Goal: Obtain resource: Download file/media

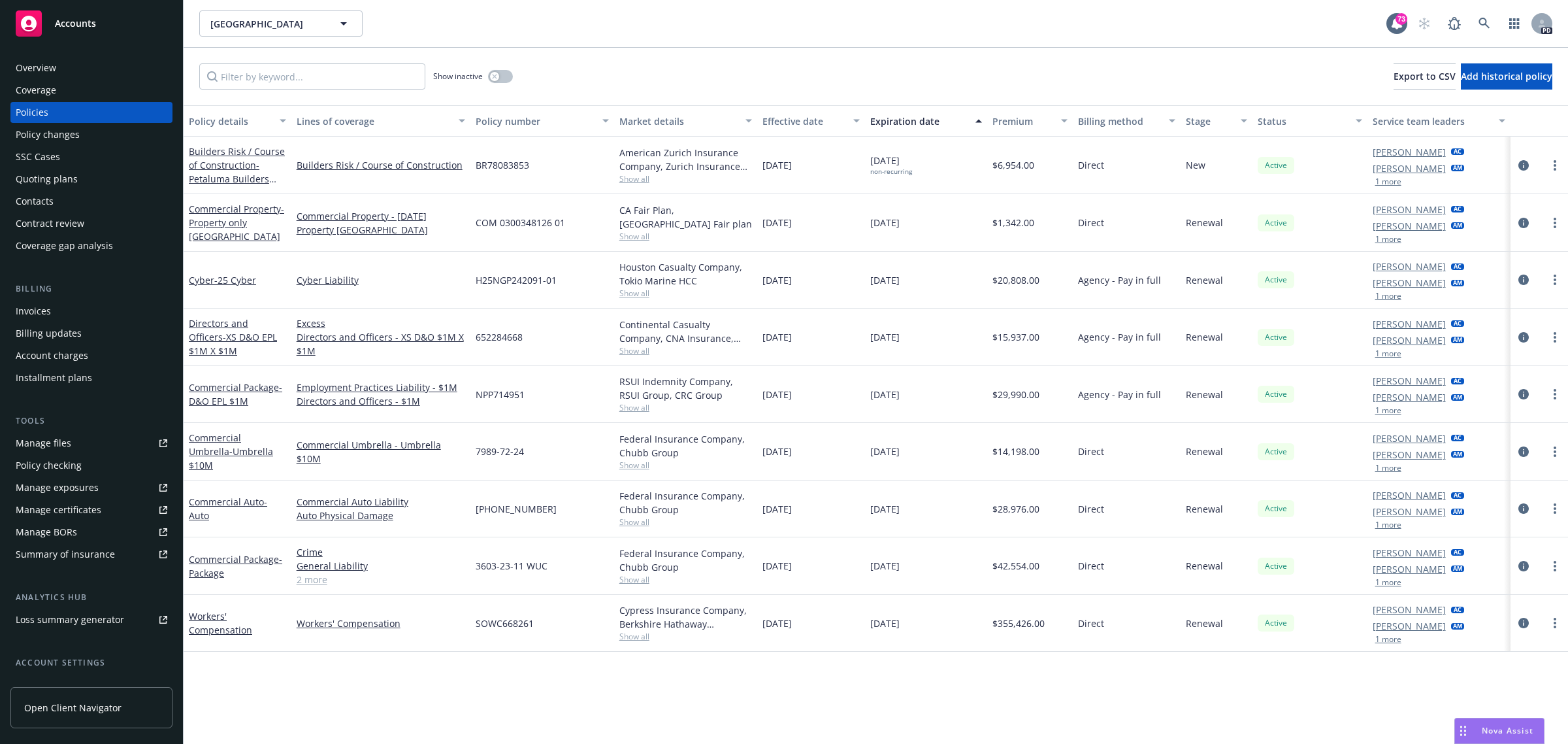
click at [79, 20] on span "Accounts" at bounding box center [75, 24] width 41 height 11
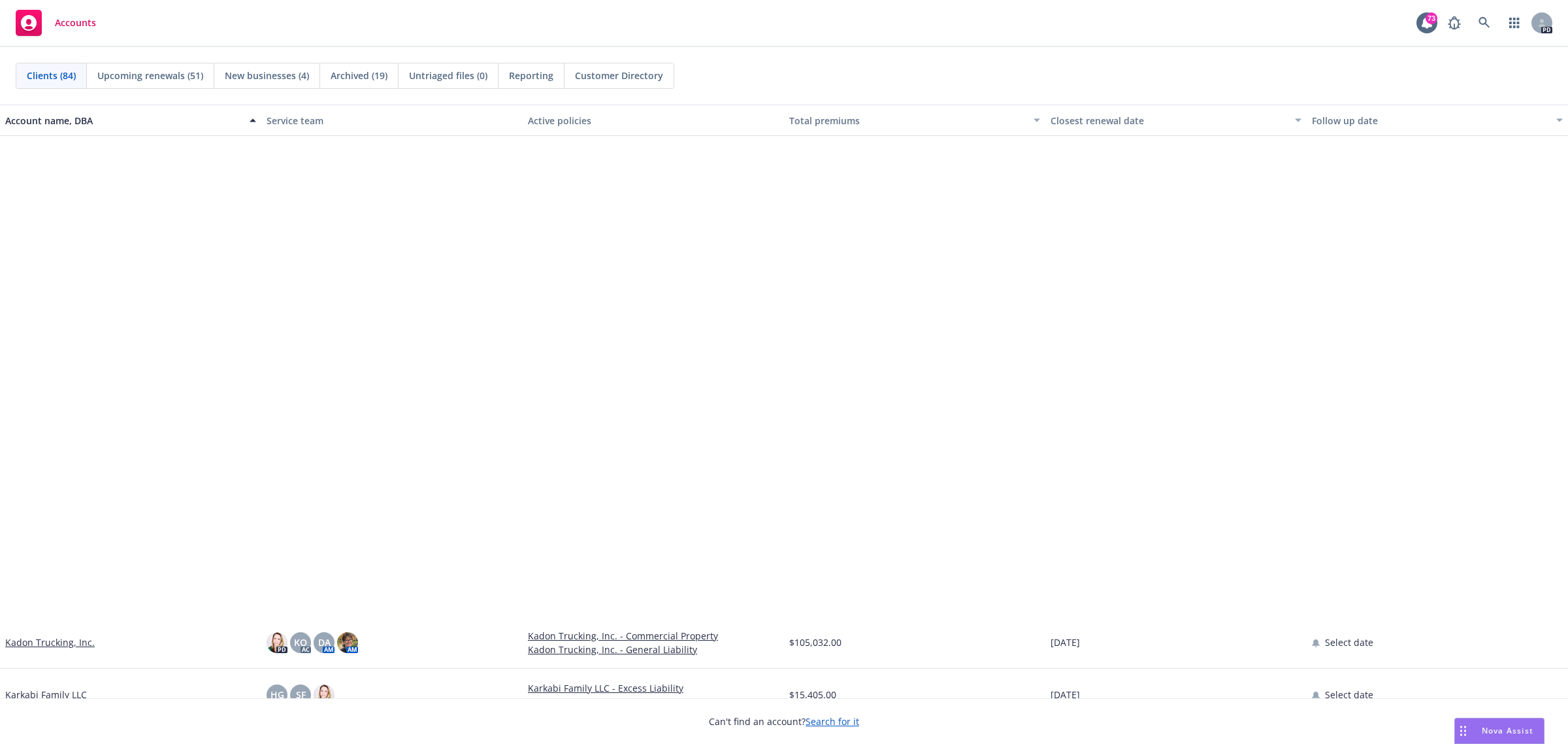
scroll to position [2370, 0]
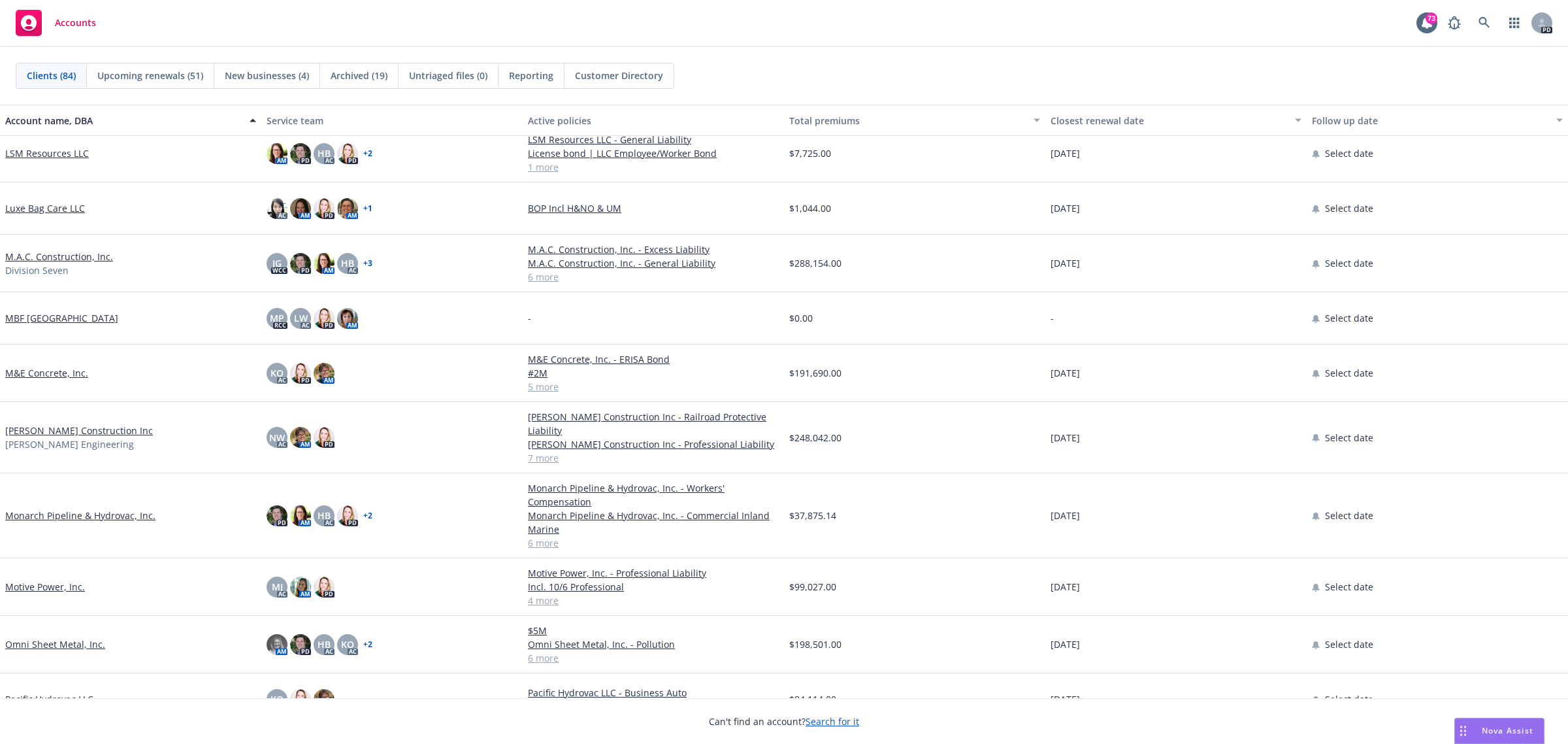
click at [44, 585] on link "Motive Power, Inc." at bounding box center [45, 587] width 80 height 13
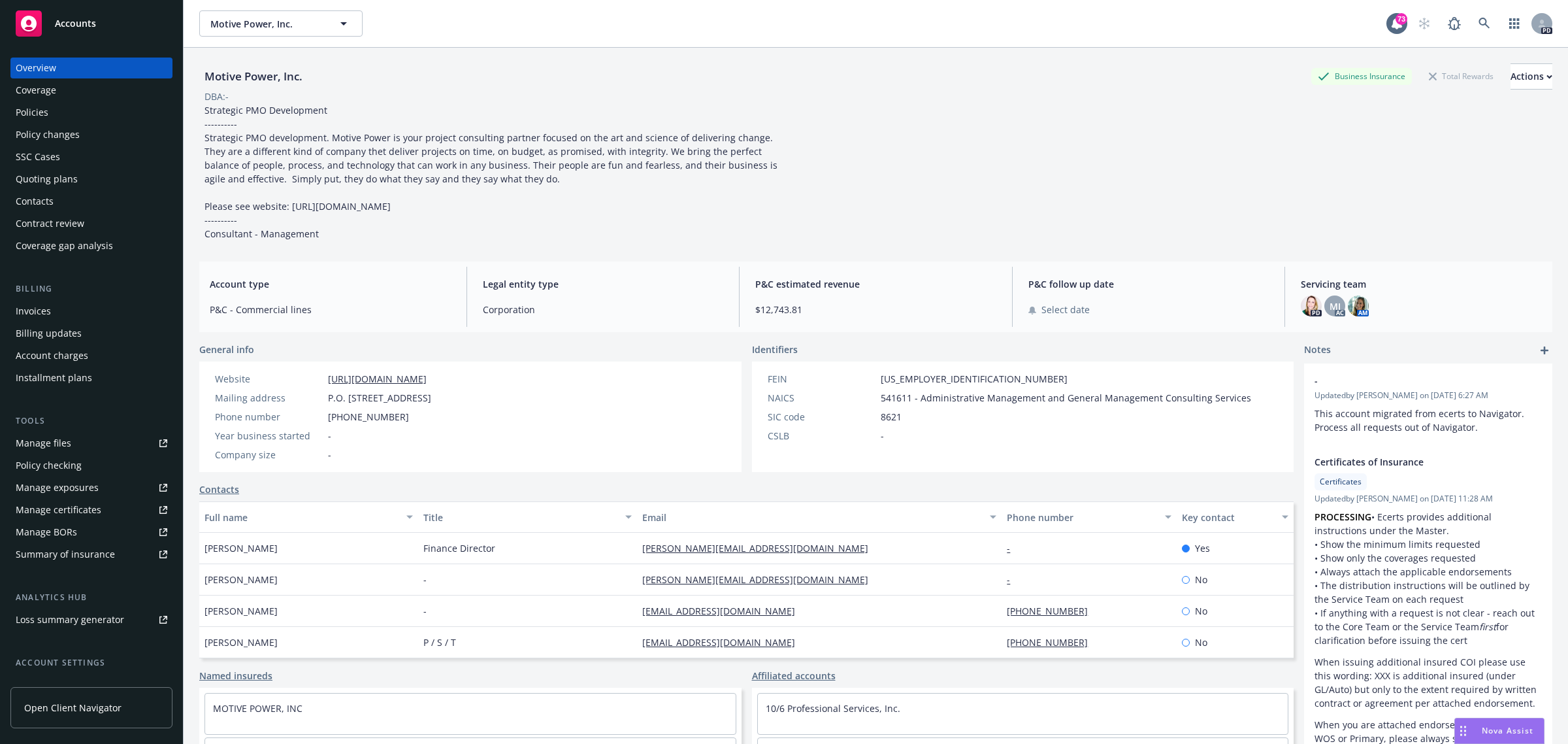
click at [34, 112] on div "Policies" at bounding box center [32, 112] width 33 height 21
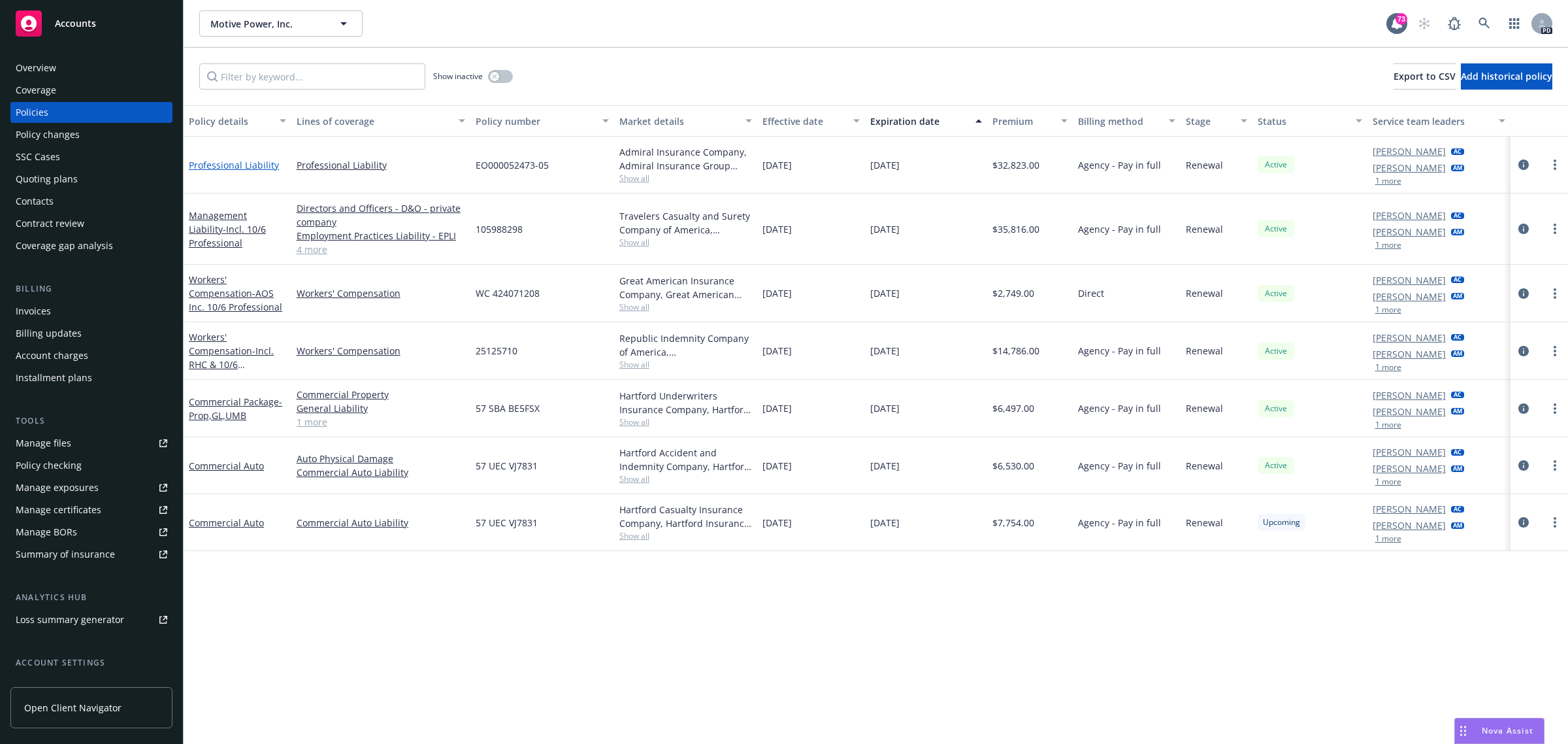
click at [216, 162] on link "Professional Liability" at bounding box center [234, 165] width 90 height 12
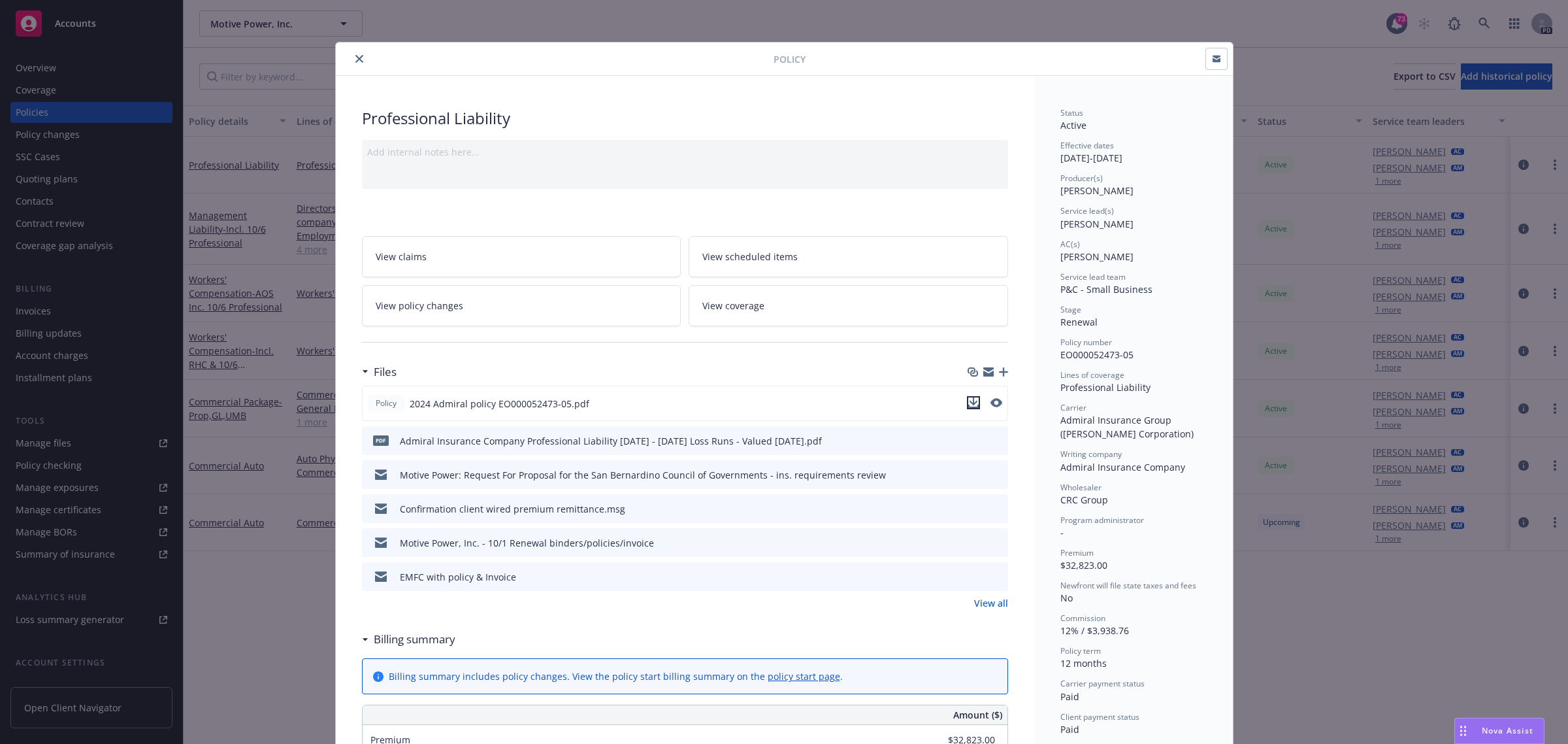
click at [968, 403] on icon "download file" at bounding box center [974, 403] width 11 height 11
click at [356, 61] on icon "close" at bounding box center [360, 59] width 8 height 8
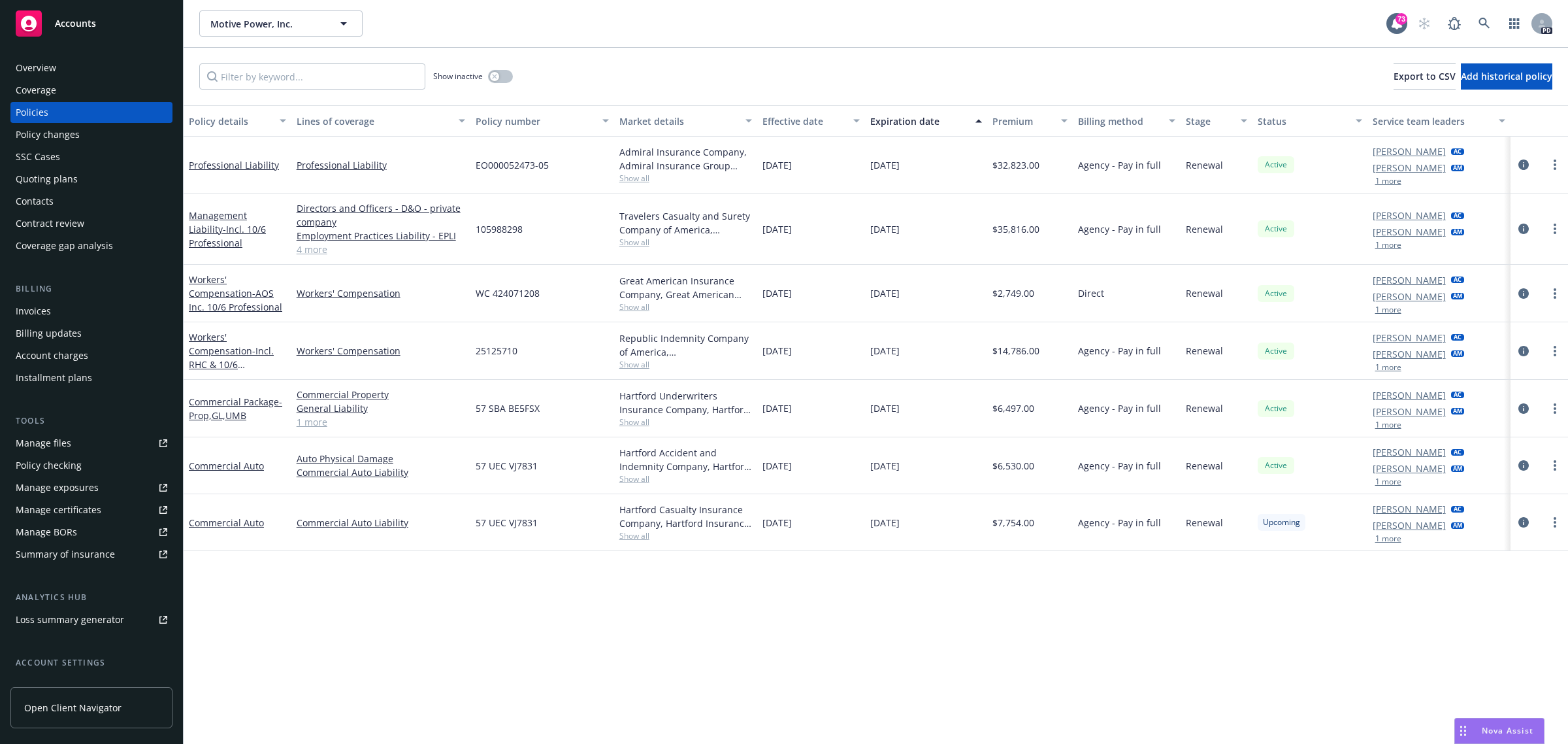
click at [63, 20] on span "Accounts" at bounding box center [75, 24] width 41 height 11
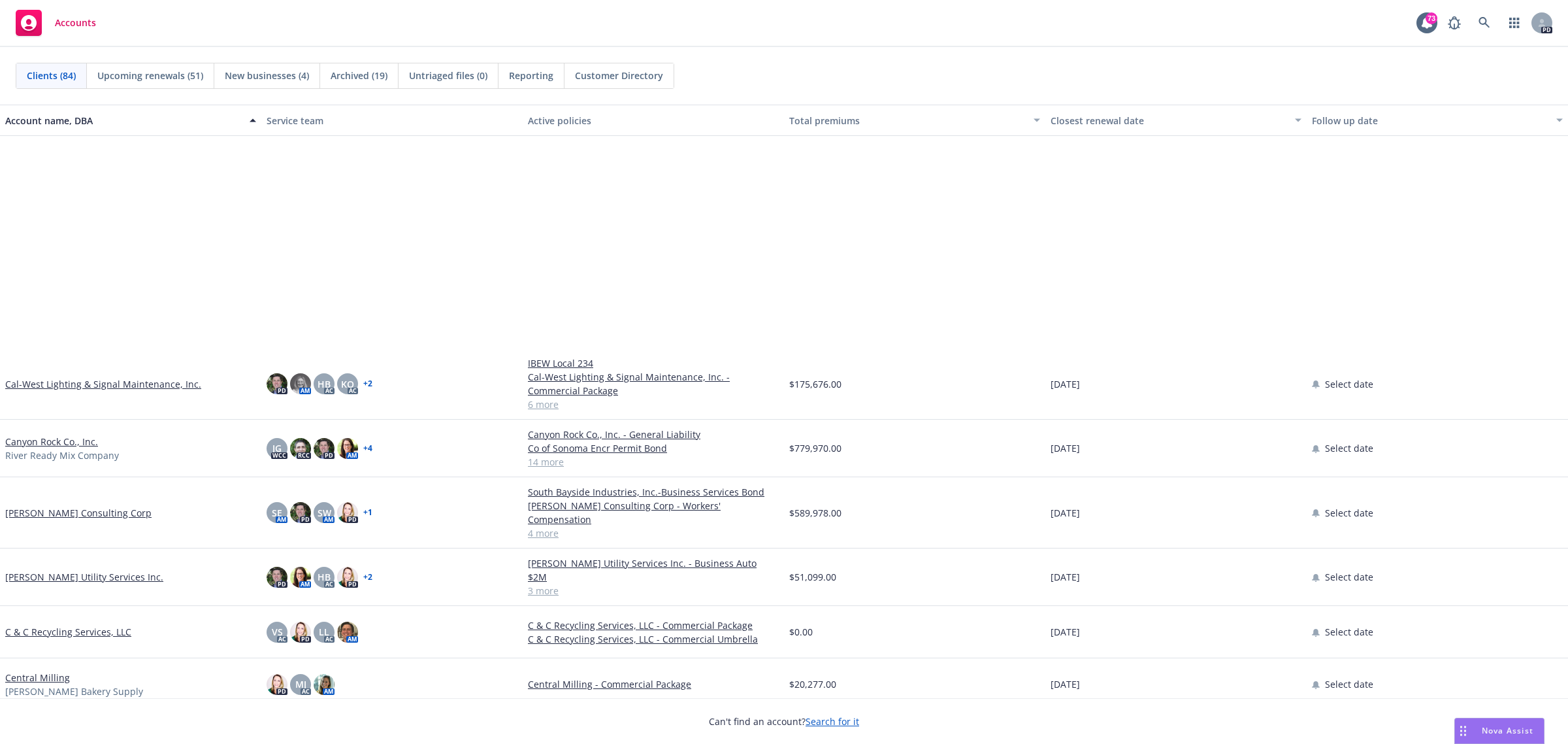
scroll to position [981, 0]
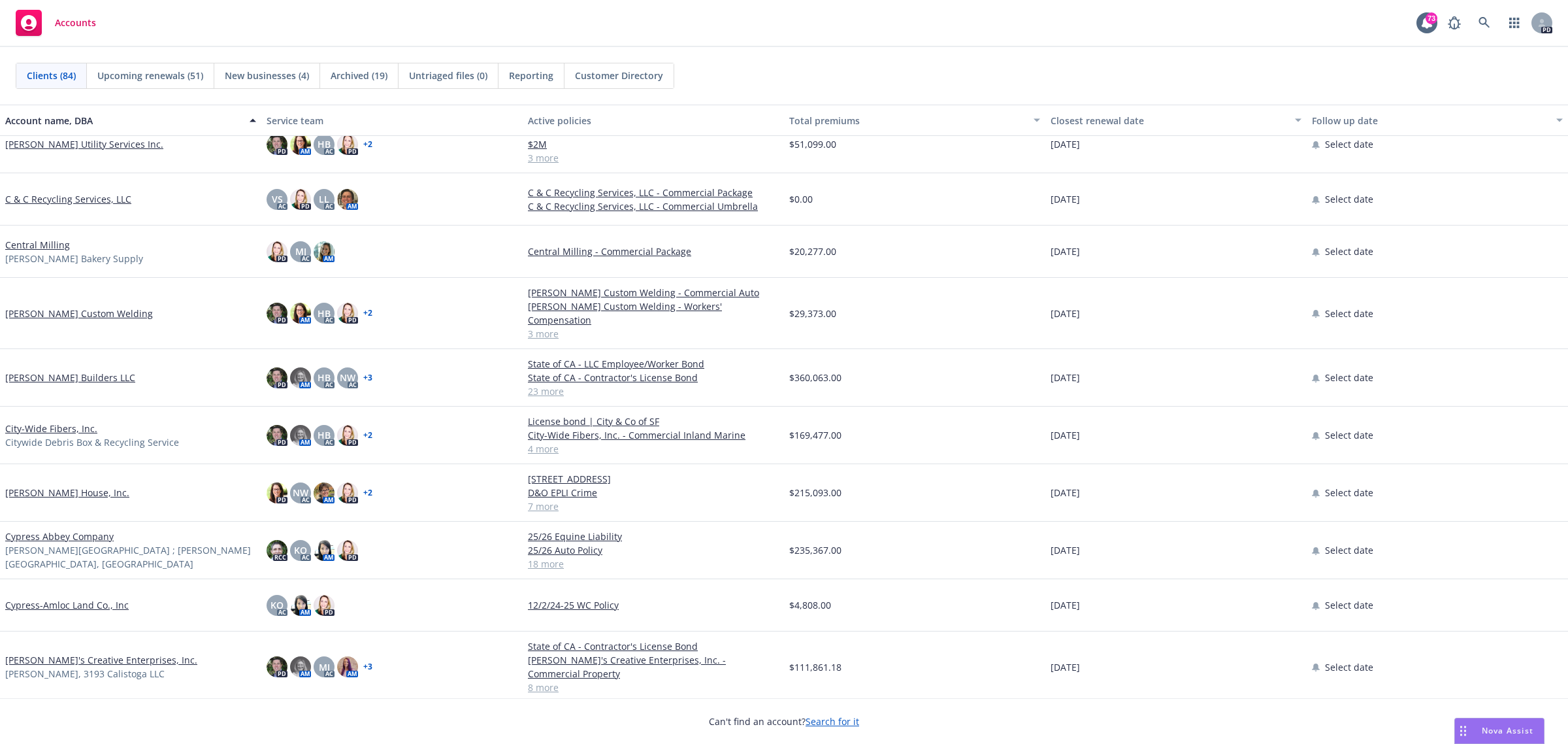
click at [67, 529] on link "Cypress Abbey Company" at bounding box center [59, 536] width 108 height 13
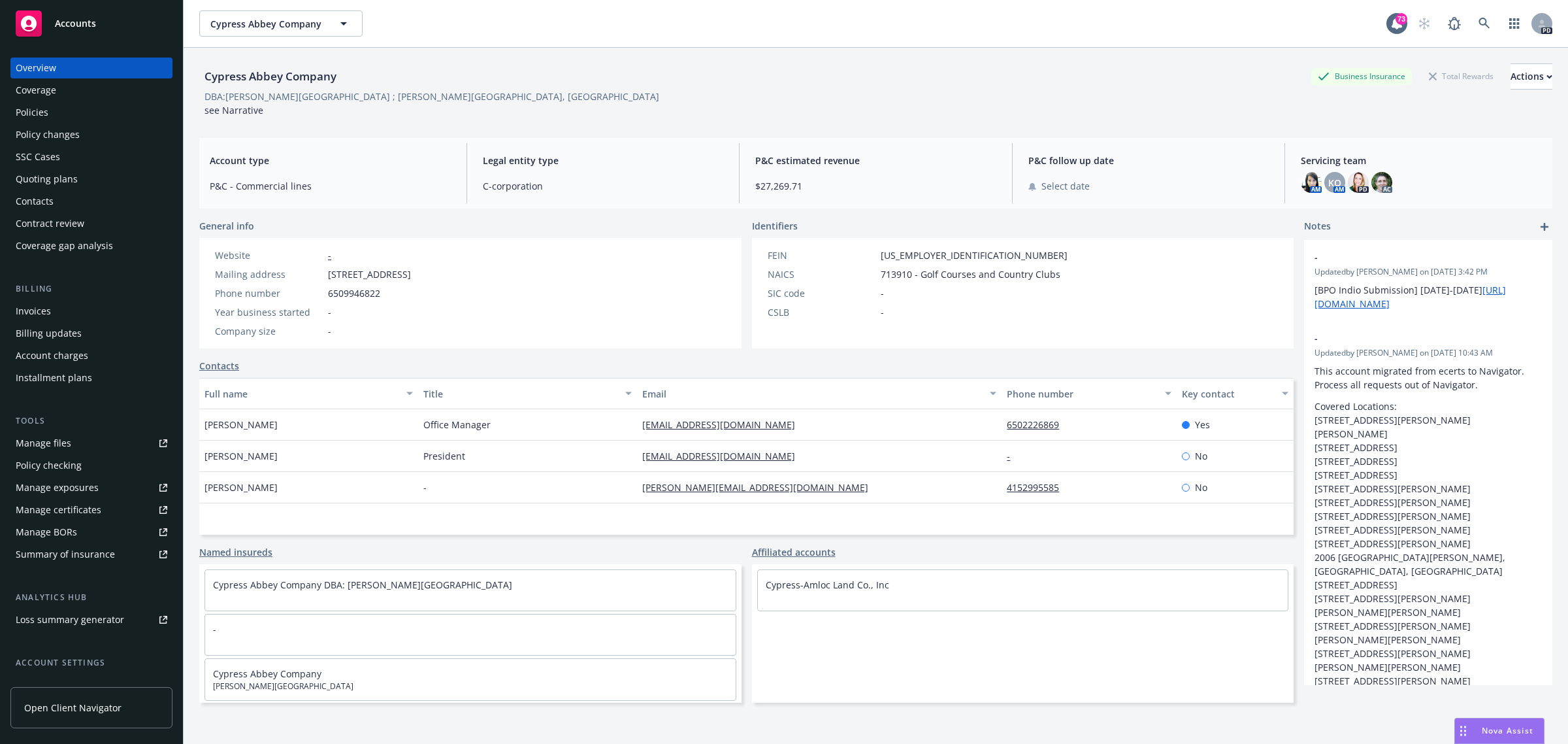
click at [42, 108] on div "Policies" at bounding box center [32, 112] width 33 height 21
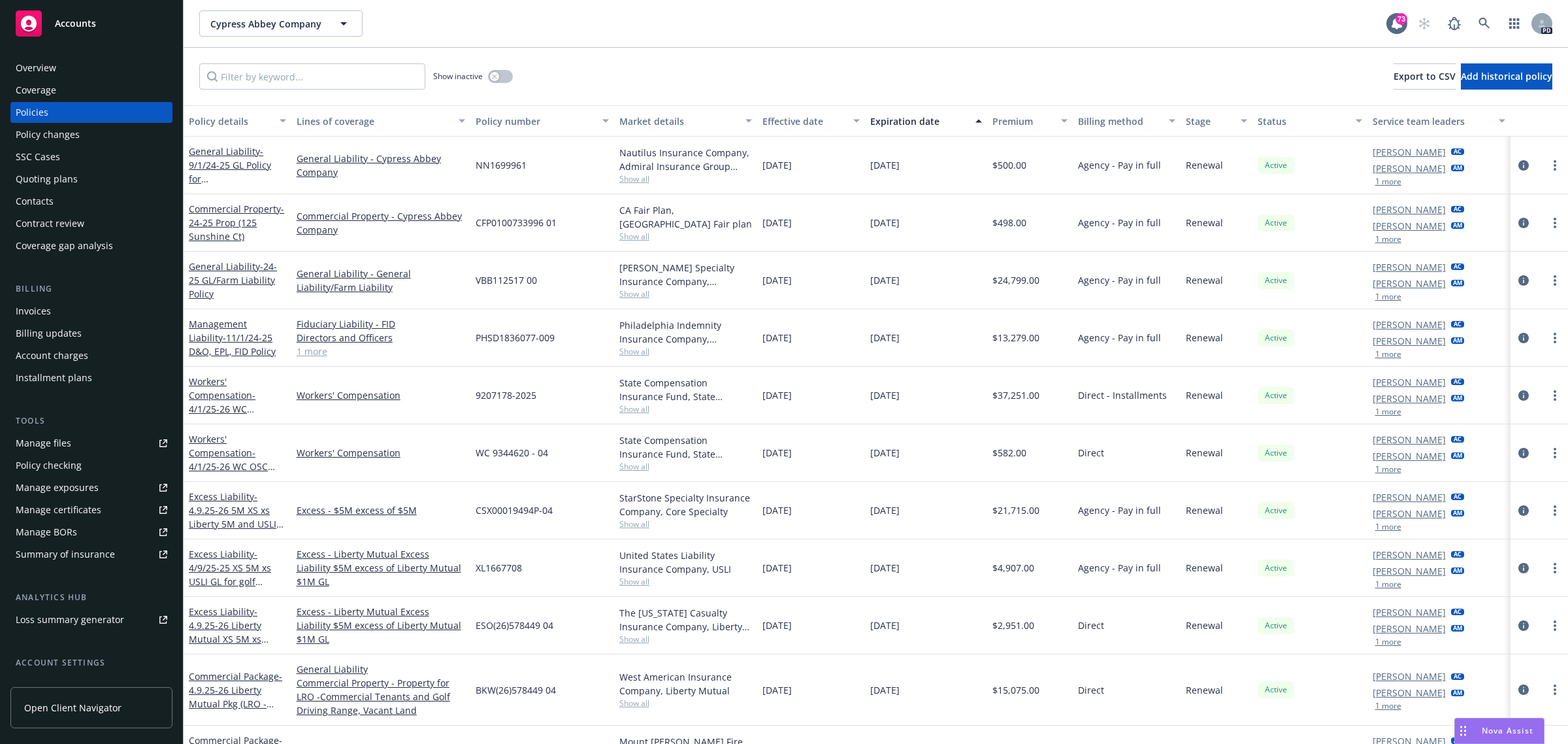
click at [79, 20] on span "Accounts" at bounding box center [75, 24] width 41 height 11
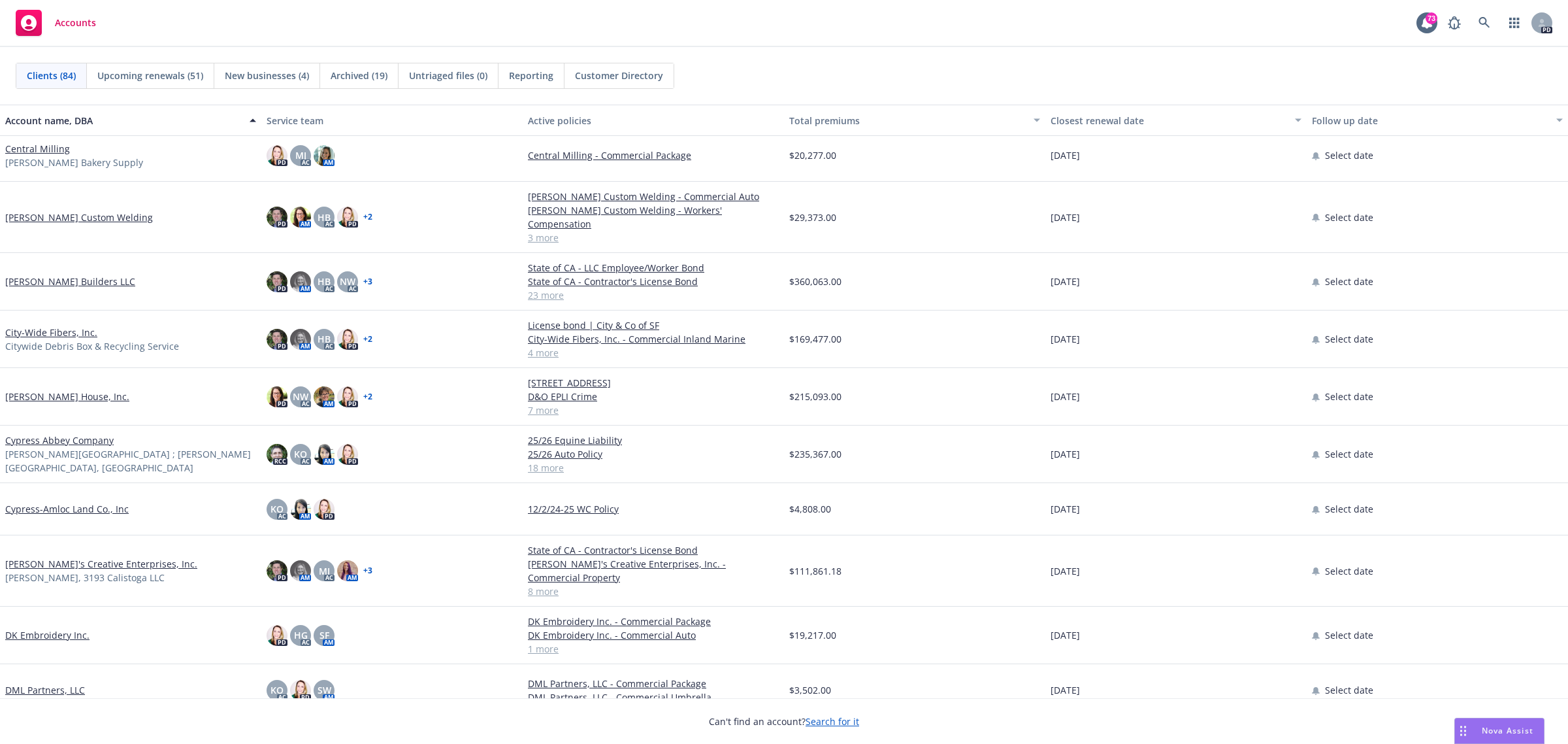
scroll to position [1062, 0]
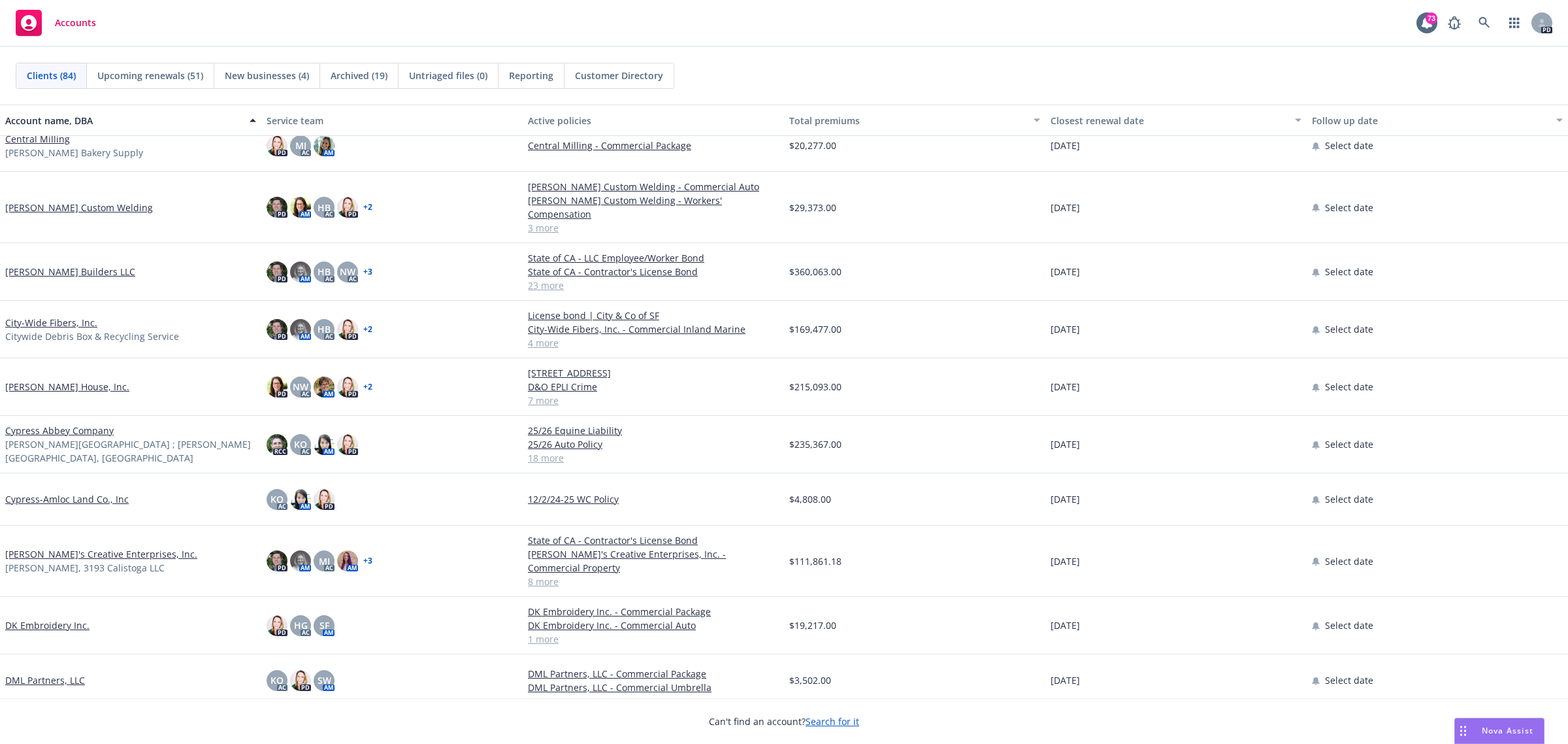
click at [28, 315] on link "City-Wide Fibers, Inc." at bounding box center [51, 322] width 92 height 13
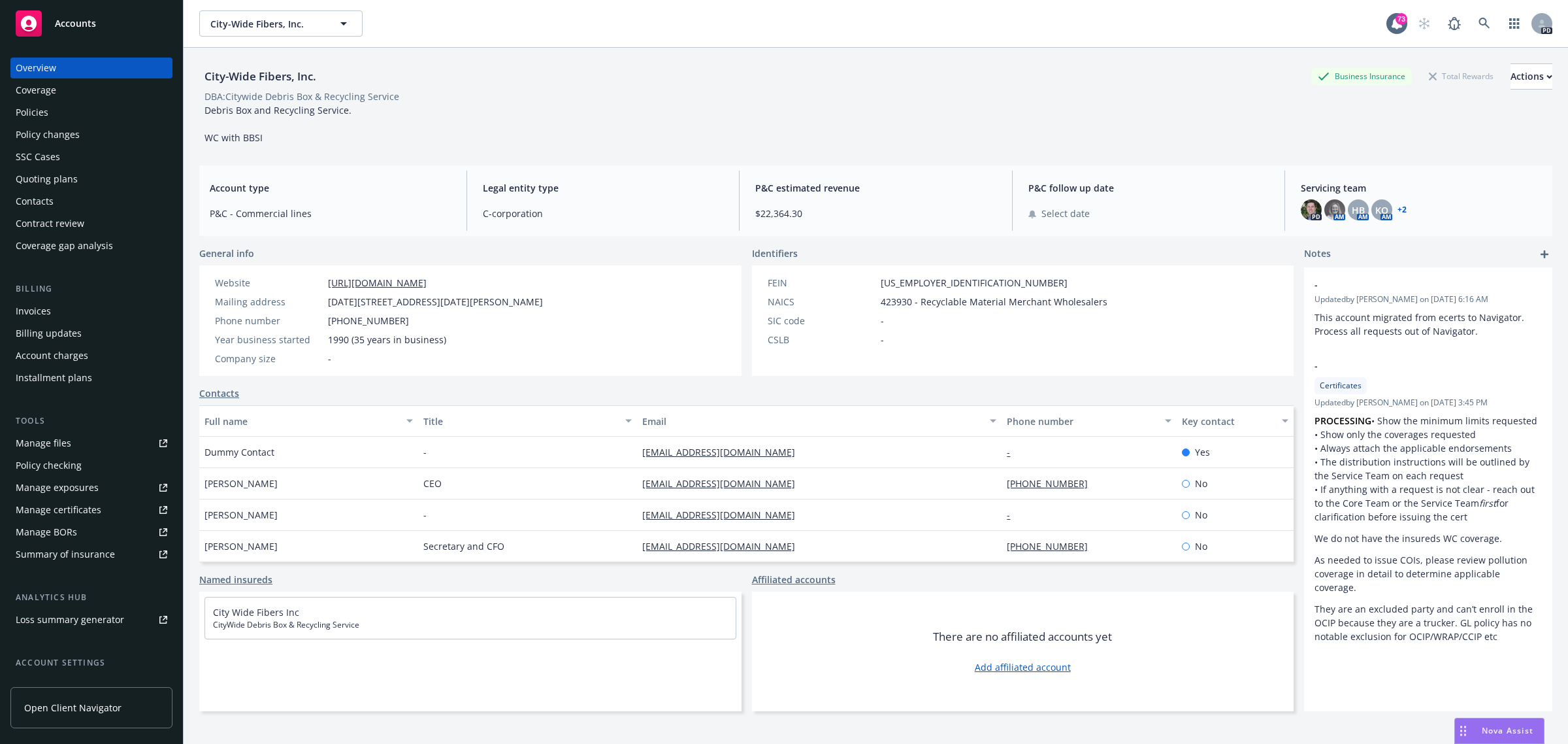
click at [35, 109] on div "Policies" at bounding box center [32, 112] width 33 height 21
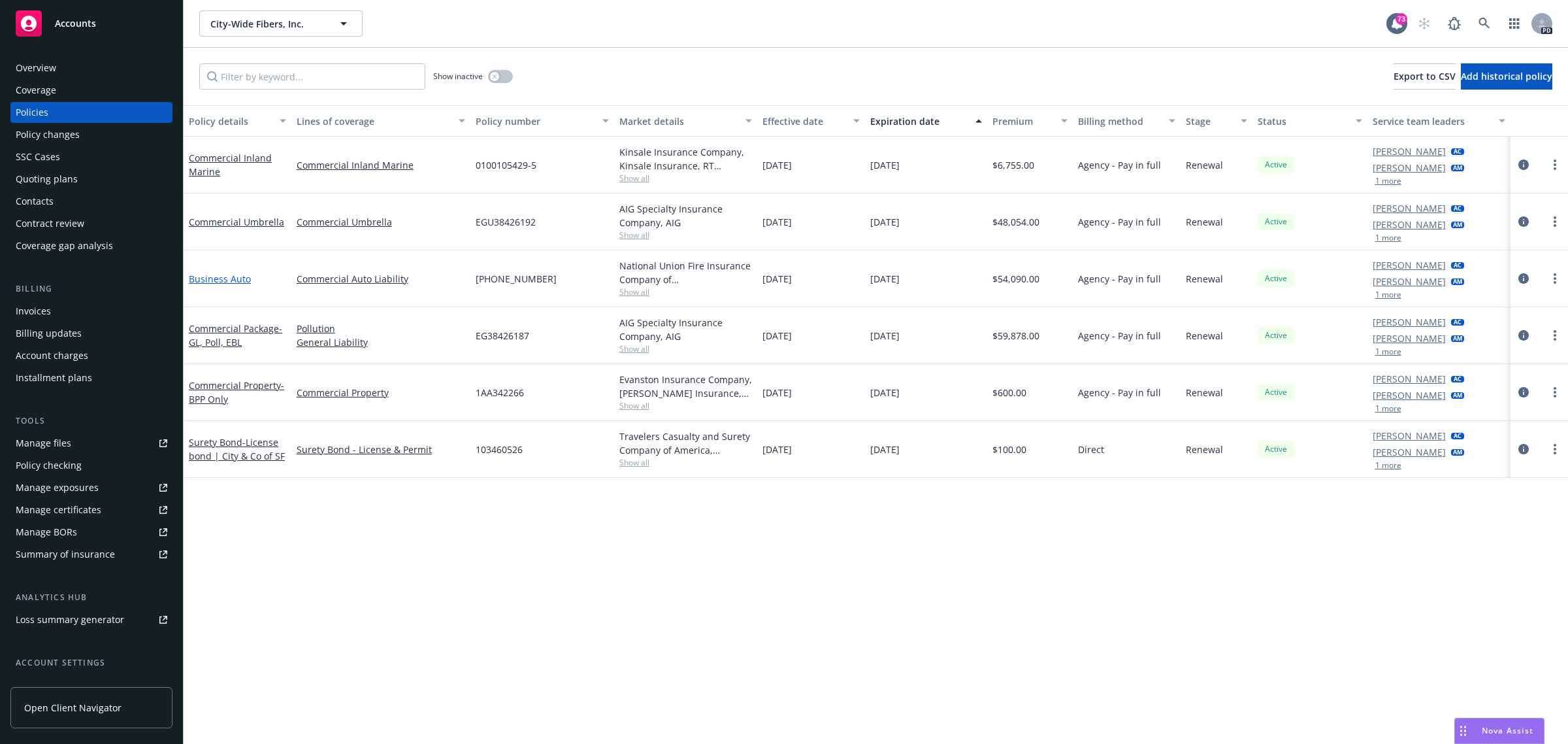
click at [207, 278] on link "Business Auto" at bounding box center [220, 278] width 62 height 12
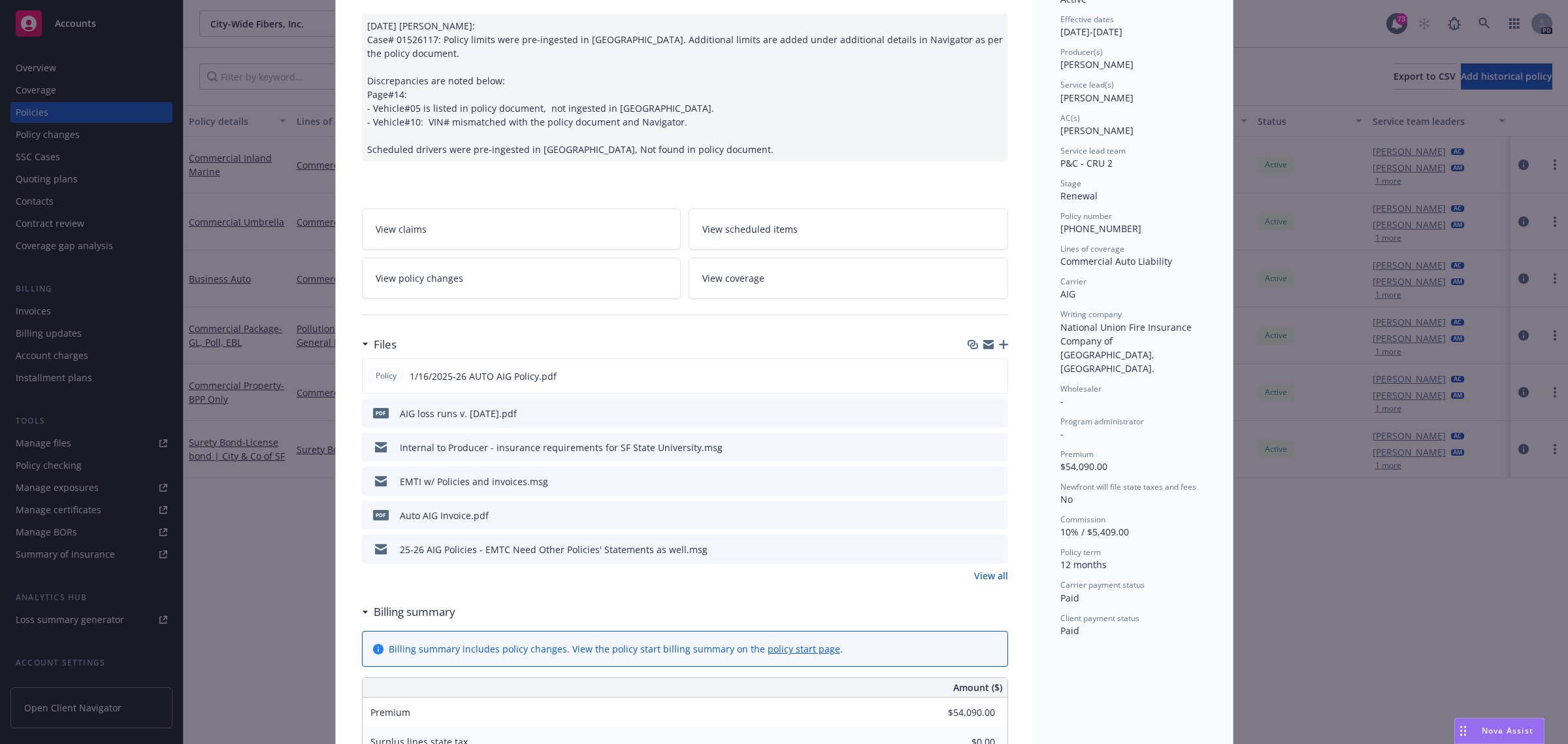
scroll to position [163, 0]
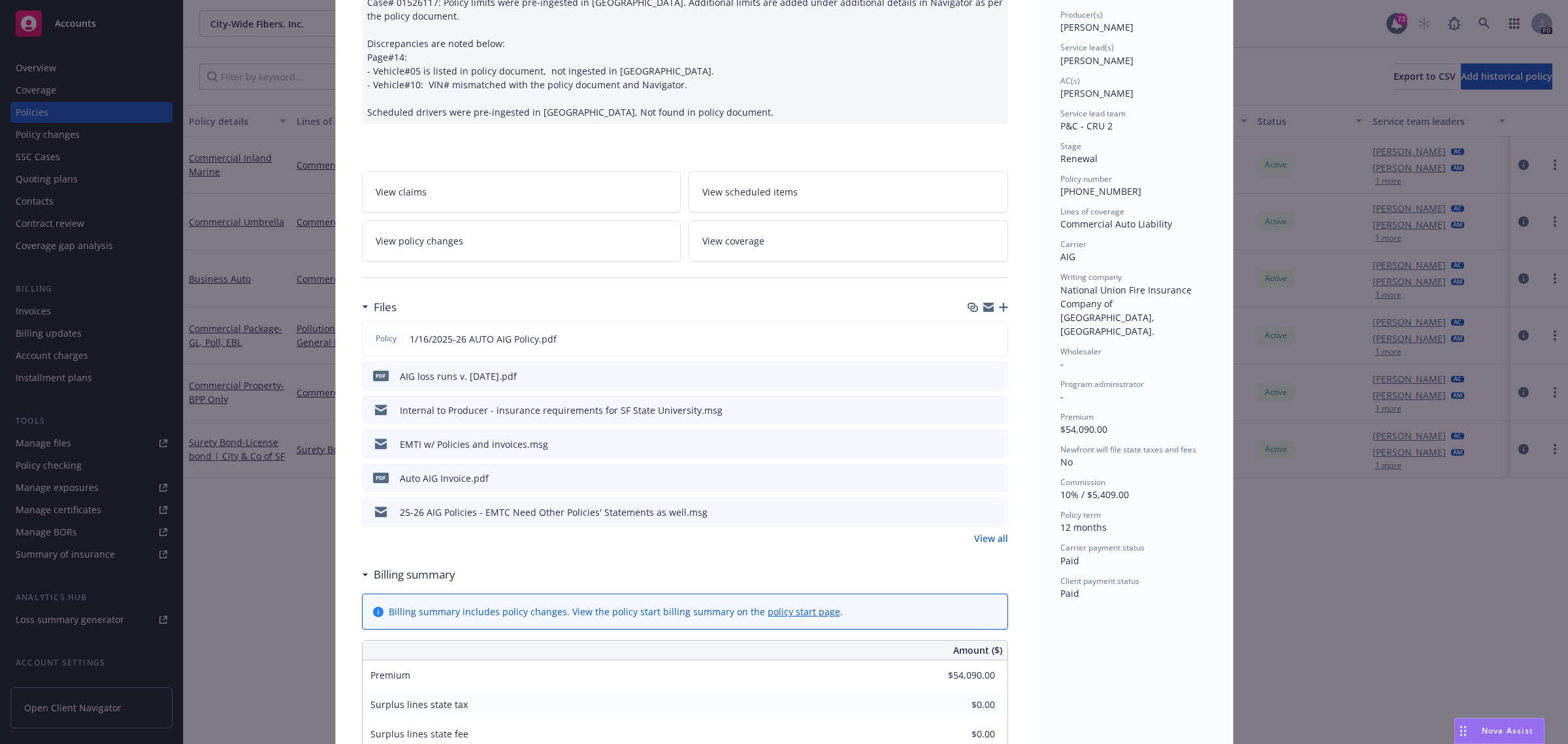
click at [970, 511] on icon "download file" at bounding box center [974, 510] width 9 height 8
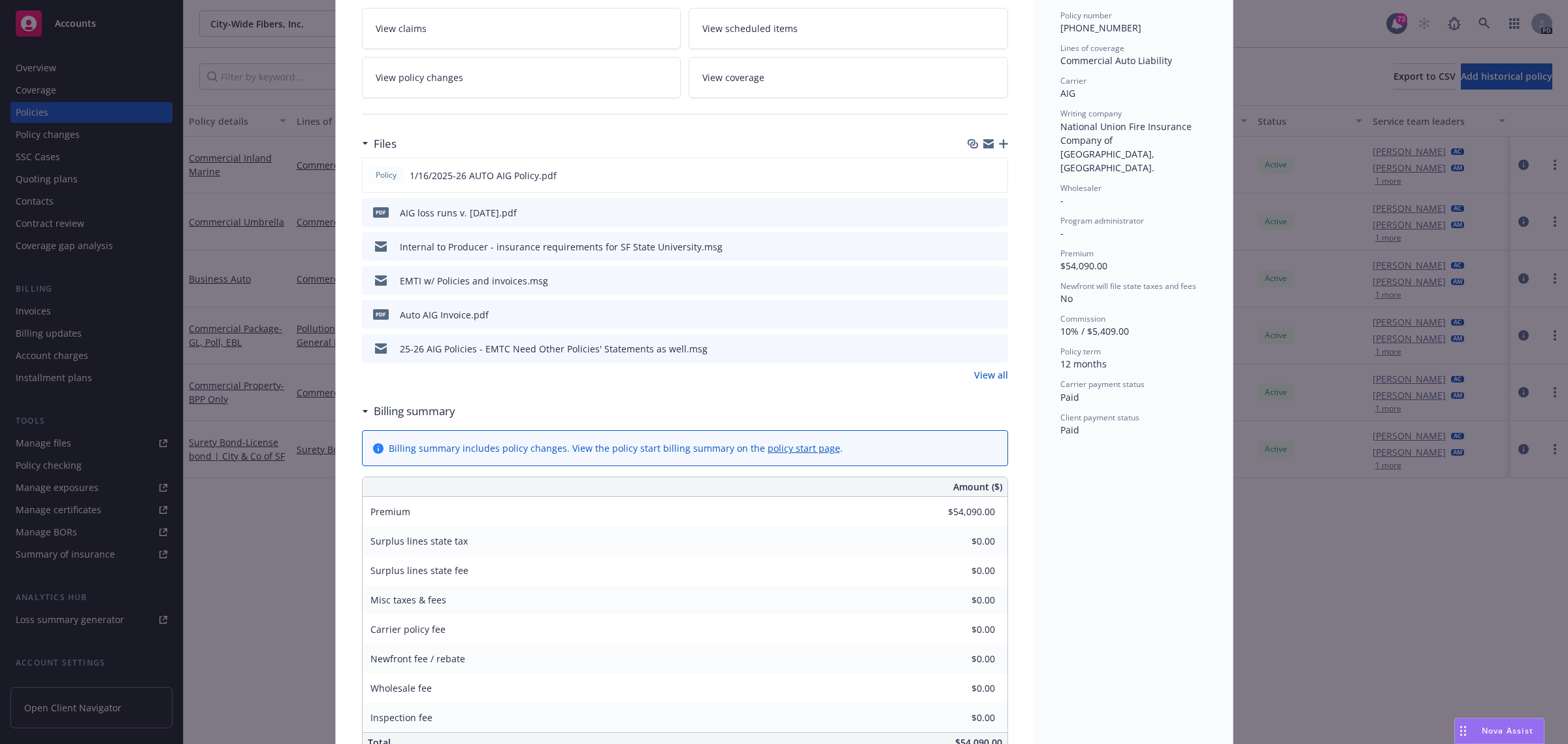
scroll to position [0, 0]
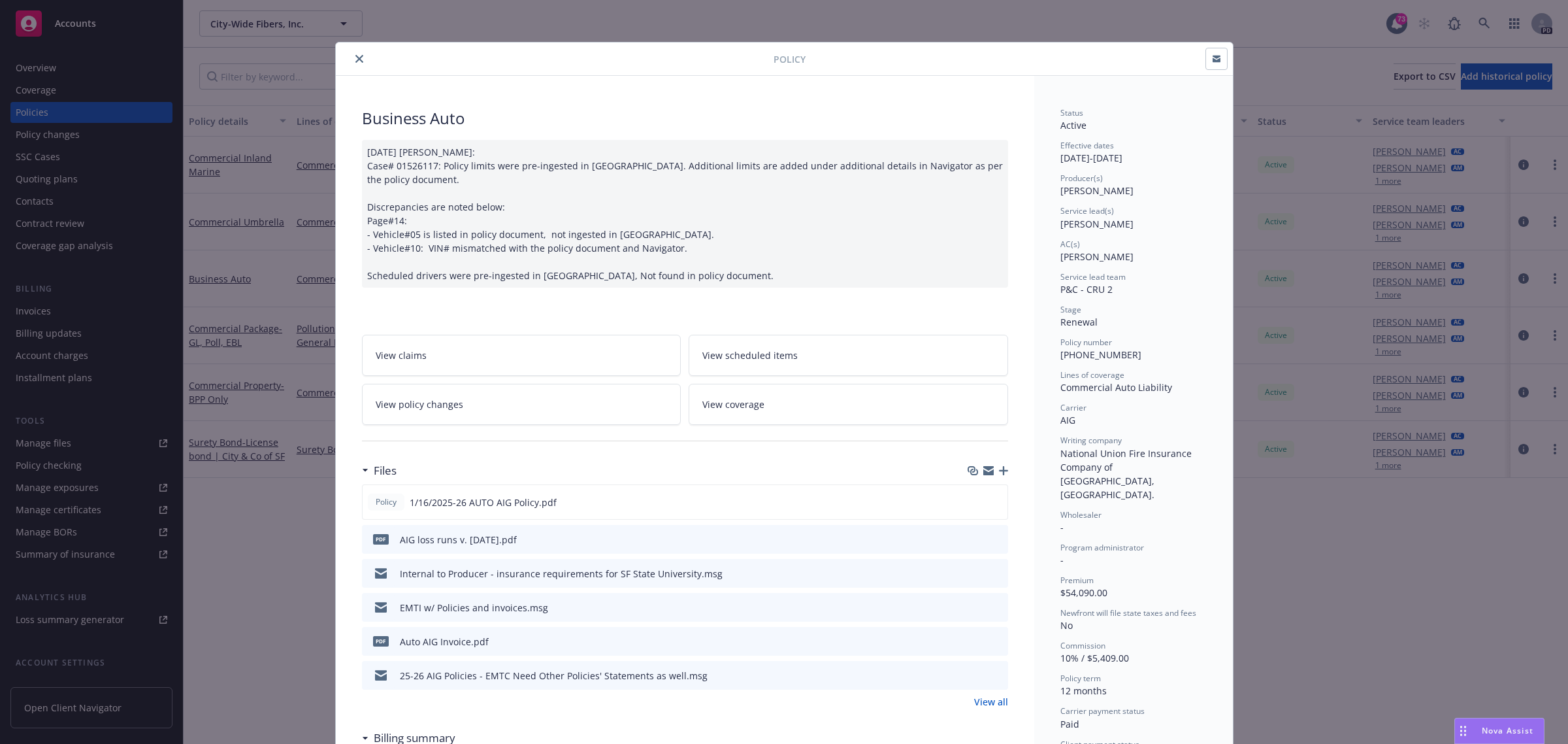
click at [352, 54] on button "close" at bounding box center [359, 59] width 15 height 15
